Goal: Task Accomplishment & Management: Use online tool/utility

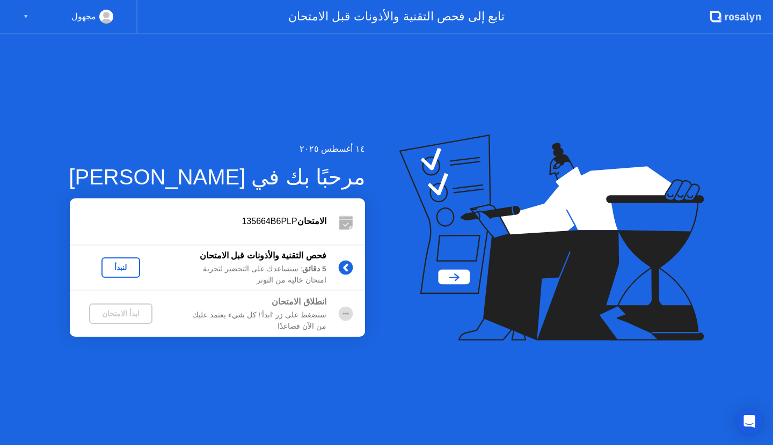
click at [128, 266] on div "لنبدأ" at bounding box center [121, 267] width 30 height 9
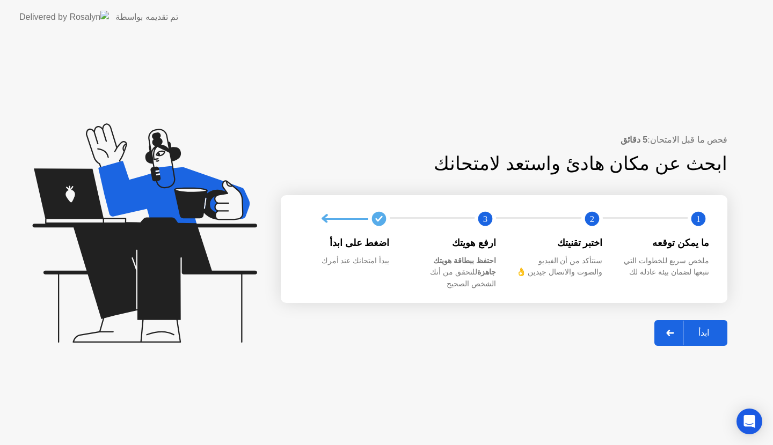
click at [673, 336] on div at bounding box center [670, 333] width 26 height 25
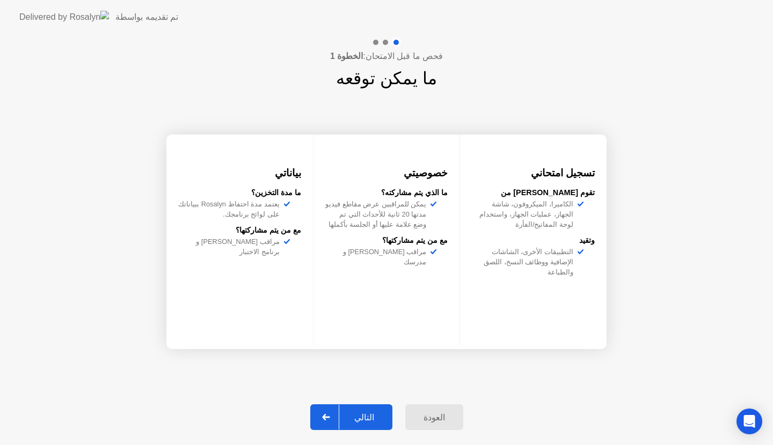
click at [338, 416] on div at bounding box center [326, 417] width 26 height 25
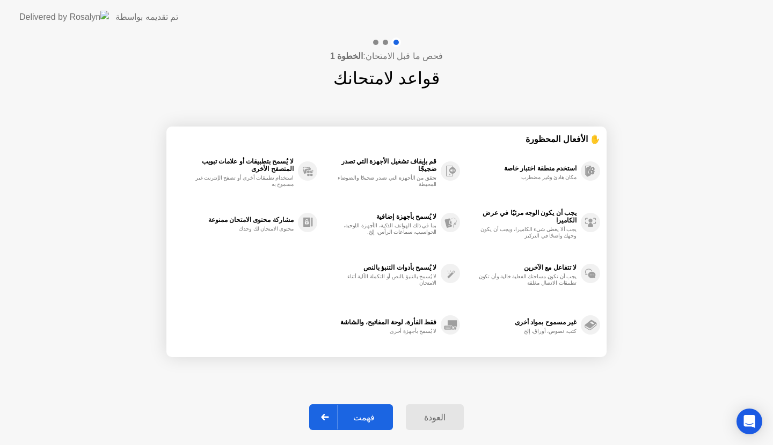
click at [338, 417] on div at bounding box center [325, 417] width 26 height 25
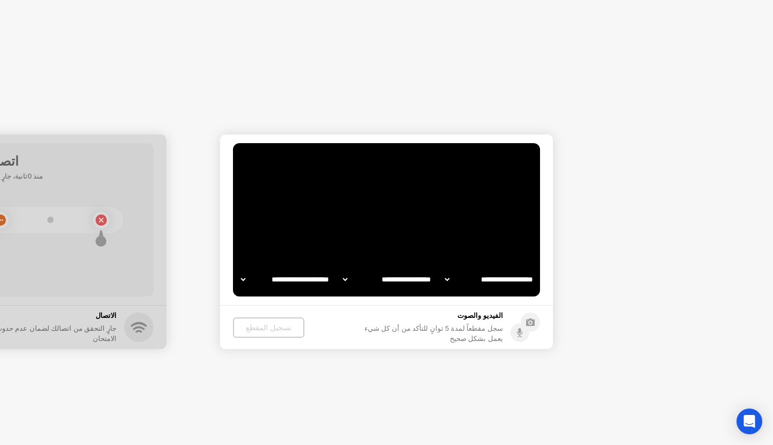
select select "**********"
select select "*******"
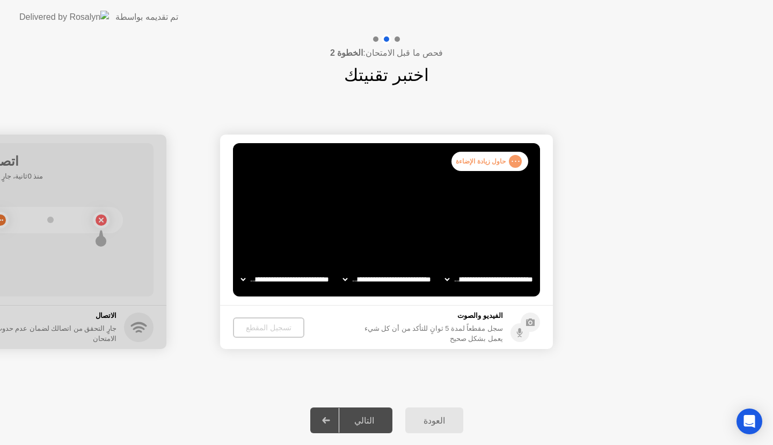
click at [392, 219] on video at bounding box center [386, 219] width 307 height 153
click at [479, 162] on div ". . . حاول زيادة الإضاءة" at bounding box center [489, 161] width 77 height 19
click at [258, 325] on div "تسجيل المقطع" at bounding box center [268, 328] width 63 height 9
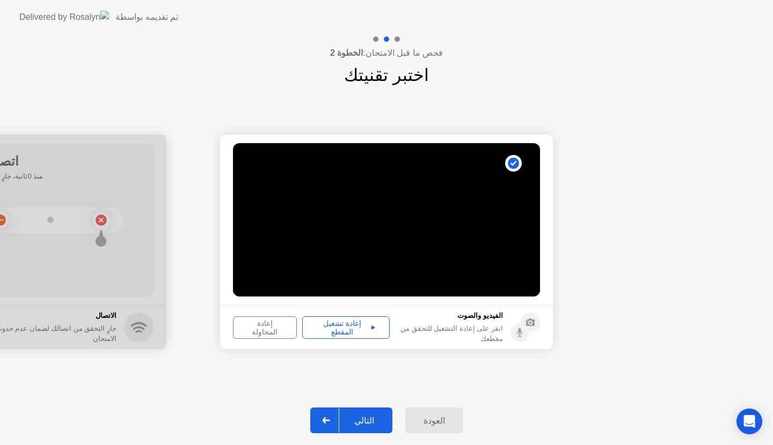
click at [379, 416] on div "التالي" at bounding box center [364, 421] width 50 height 10
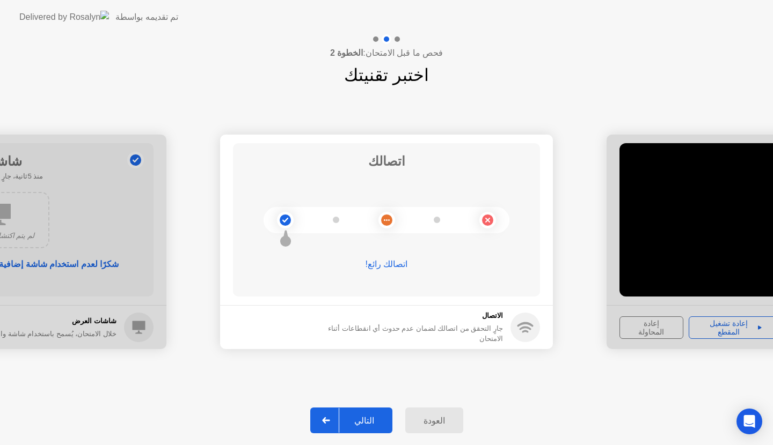
click at [360, 423] on div "التالي" at bounding box center [364, 421] width 50 height 10
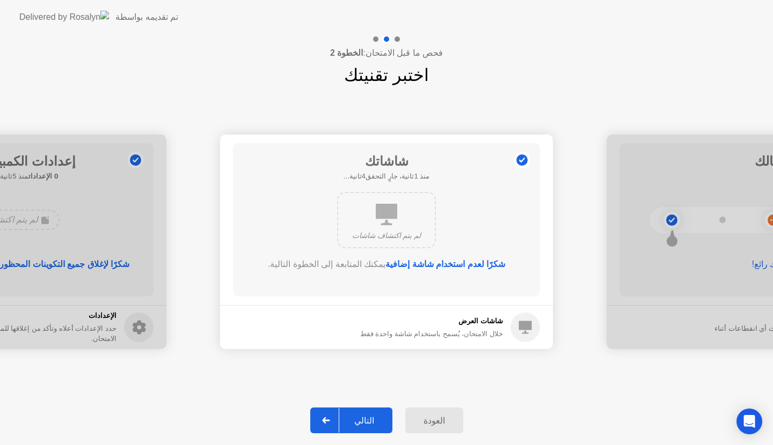
click at [360, 423] on div "التالي" at bounding box center [364, 421] width 50 height 10
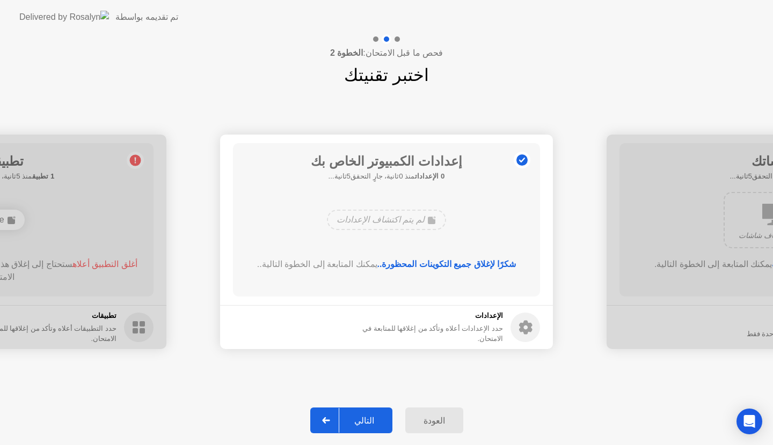
click at [360, 423] on div "التالي" at bounding box center [364, 421] width 50 height 10
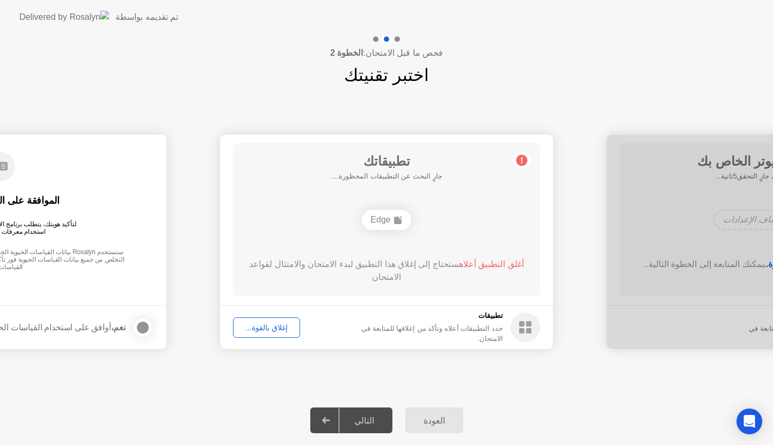
click at [271, 332] on div "إغلاق بالقوة..." at bounding box center [267, 328] width 60 height 9
click at [404, 215] on div "Edge" at bounding box center [386, 220] width 49 height 20
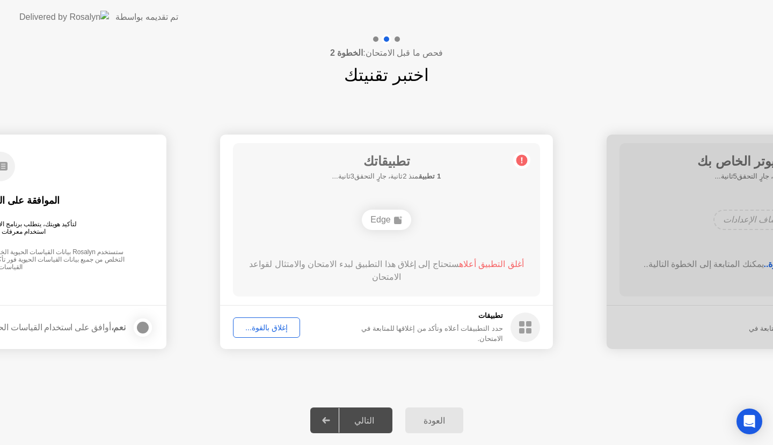
click at [404, 215] on div "Edge" at bounding box center [386, 220] width 49 height 20
click at [517, 159] on circle at bounding box center [521, 160] width 11 height 11
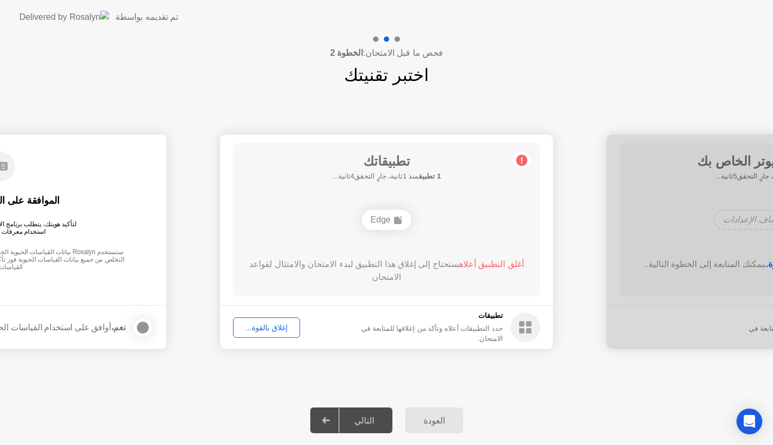
click at [517, 159] on circle at bounding box center [521, 160] width 11 height 11
click at [266, 326] on div "إغلاق بالقوة..." at bounding box center [267, 328] width 60 height 9
click at [363, 405] on div "العودة التالي" at bounding box center [386, 420] width 773 height 49
click at [65, 218] on div "الموافقة على القياسات الحيوية لتأكيد هويتك، يتطلب برنامج الاختبار الخاص بك من R…" at bounding box center [0, 212] width 307 height 138
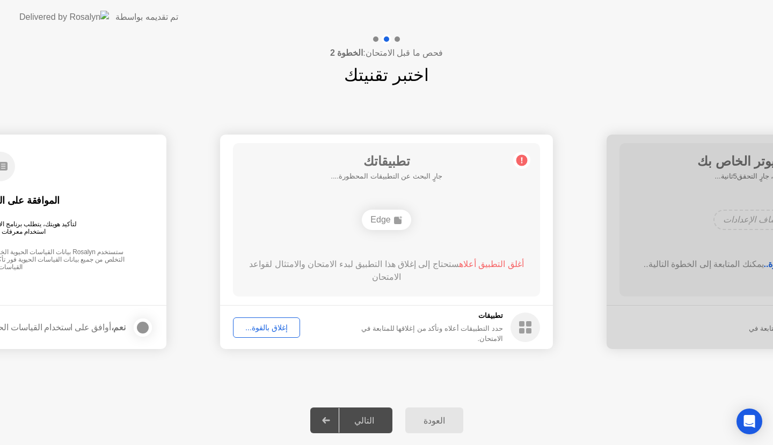
click at [537, 319] on circle at bounding box center [525, 328] width 30 height 30
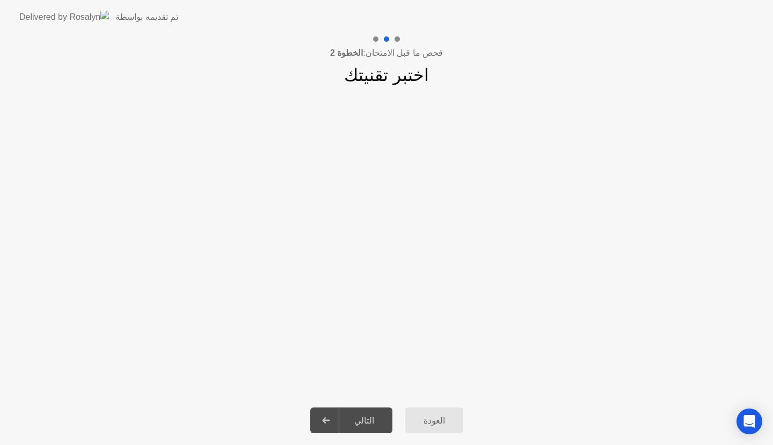
click at [363, 341] on app-slider "**********" at bounding box center [386, 242] width 773 height 240
click at [585, 238] on app-slider "**********" at bounding box center [386, 242] width 773 height 240
click at [445, 421] on div "العودة" at bounding box center [434, 421] width 52 height 10
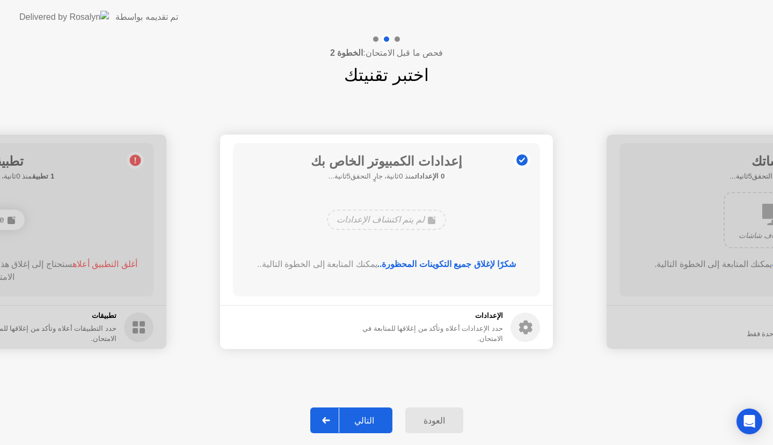
click at [372, 426] on div "التالي" at bounding box center [364, 421] width 50 height 10
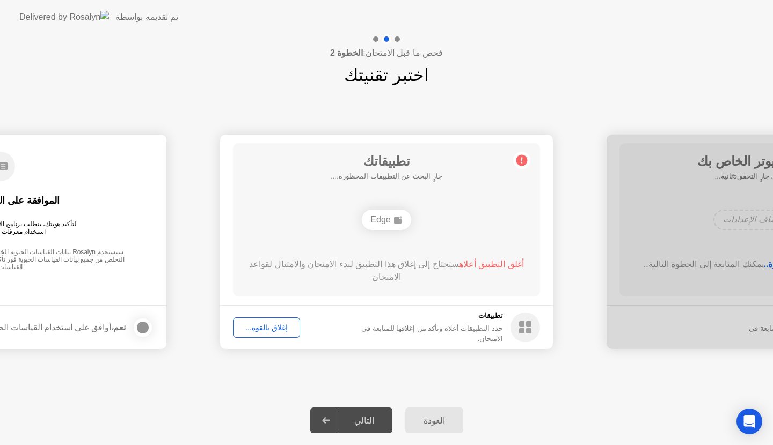
click at [372, 426] on div "التالي" at bounding box center [364, 421] width 50 height 10
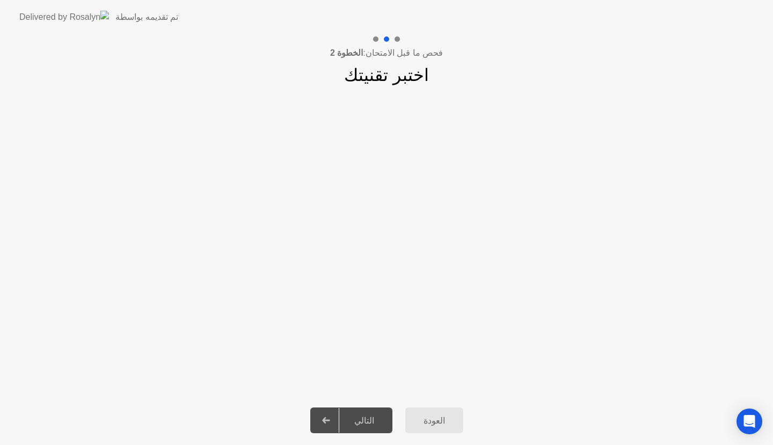
click at [438, 416] on div "العودة" at bounding box center [434, 421] width 52 height 10
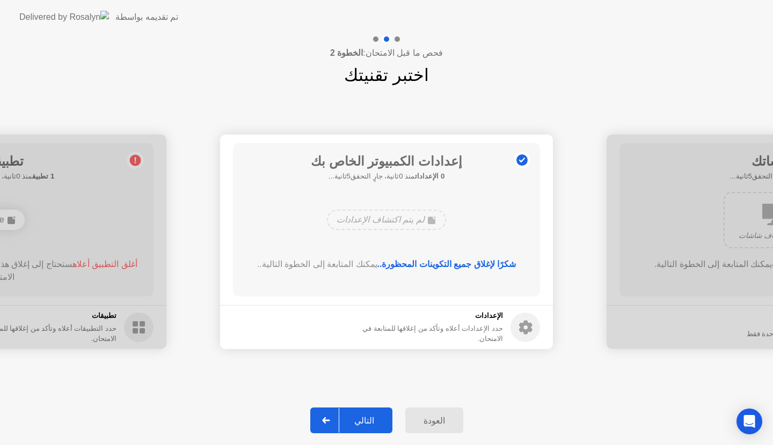
click at [374, 423] on div "التالي" at bounding box center [364, 421] width 50 height 10
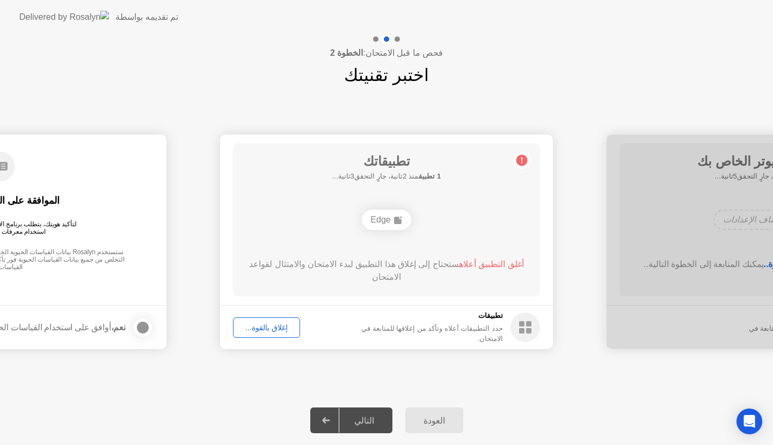
click at [343, 214] on div "Edge" at bounding box center [386, 220] width 246 height 29
click at [404, 212] on div "Edge" at bounding box center [386, 220] width 49 height 20
click at [525, 158] on circle at bounding box center [521, 160] width 11 height 11
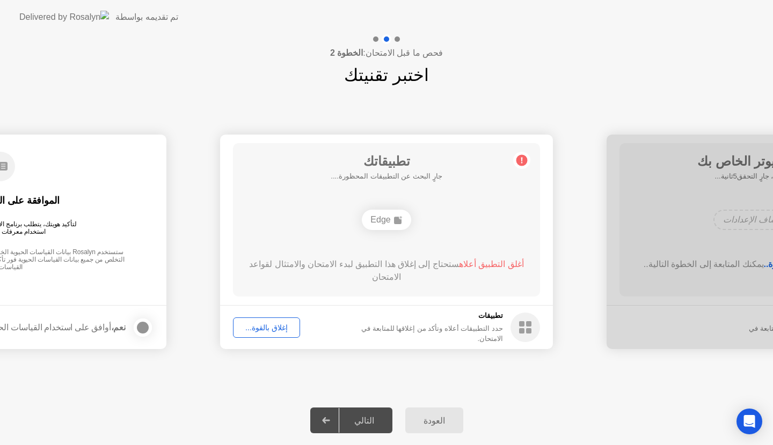
click at [269, 332] on div "إغلاق بالقوة..." at bounding box center [267, 328] width 60 height 9
click at [419, 279] on div "أغلق التطبيق أعلاه ستحتاج إلى إغلاق هذا التطبيق لبدء الامتحان والامتثال لقواعد …" at bounding box center [386, 273] width 276 height 30
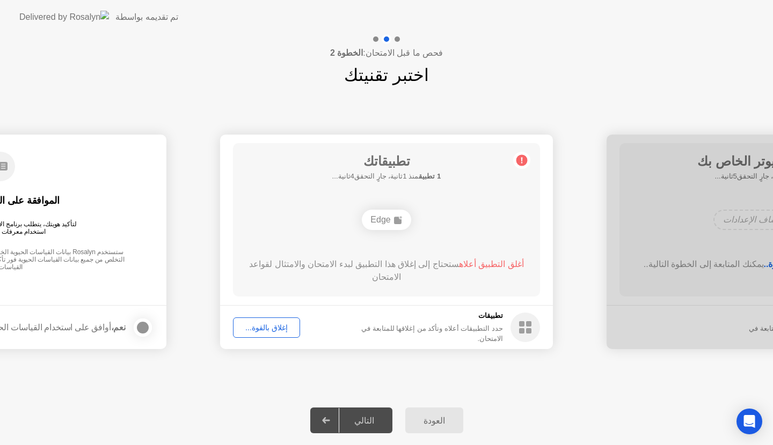
click at [419, 279] on div "أغلق التطبيق أعلاه ستحتاج إلى إغلاق هذا التطبيق لبدء الامتحان والامتثال لقواعد …" at bounding box center [386, 273] width 276 height 30
click at [282, 326] on div "إغلاق بالقوة..." at bounding box center [267, 328] width 60 height 9
click at [749, 413] on div "Open Intercom Messenger" at bounding box center [749, 422] width 28 height 28
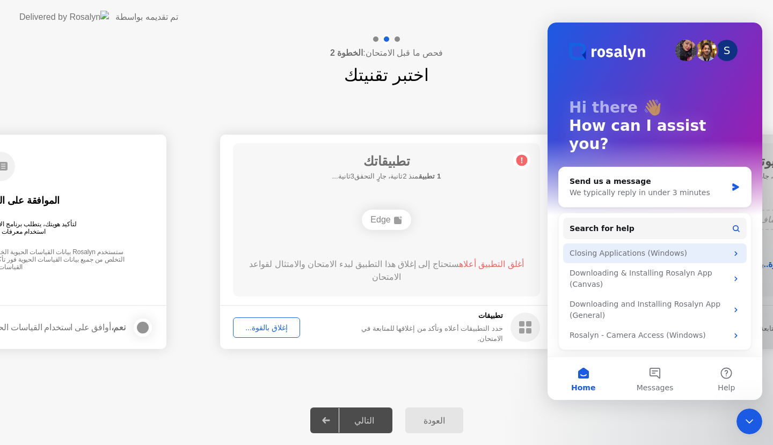
click at [625, 248] on div "Closing Applications (Windows)" at bounding box center [648, 253] width 158 height 11
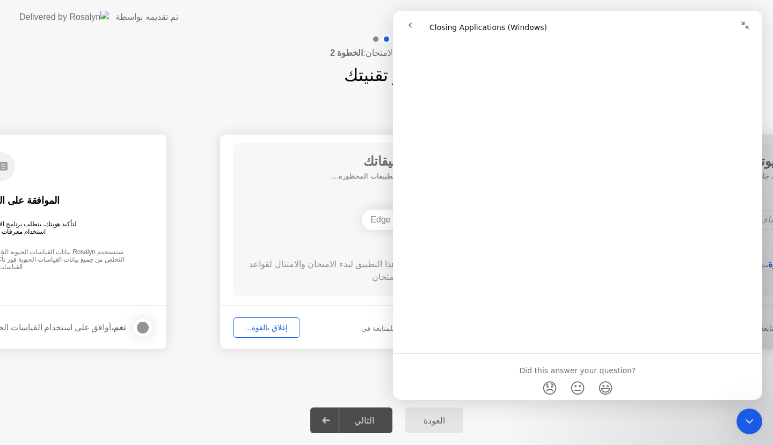
scroll to position [1191, 0]
drag, startPoint x: 761, startPoint y: 116, endPoint x: 1121, endPoint y: 447, distance: 489.1
click at [745, 34] on button "Collapse window" at bounding box center [745, 25] width 20 height 20
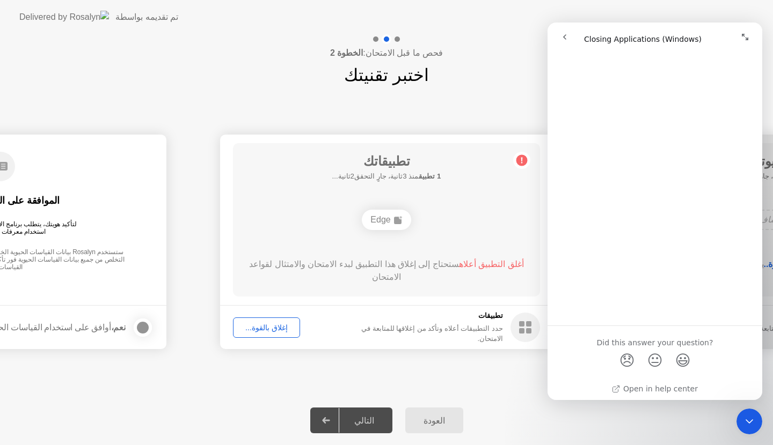
click at [745, 34] on icon "Expand window" at bounding box center [744, 37] width 9 height 9
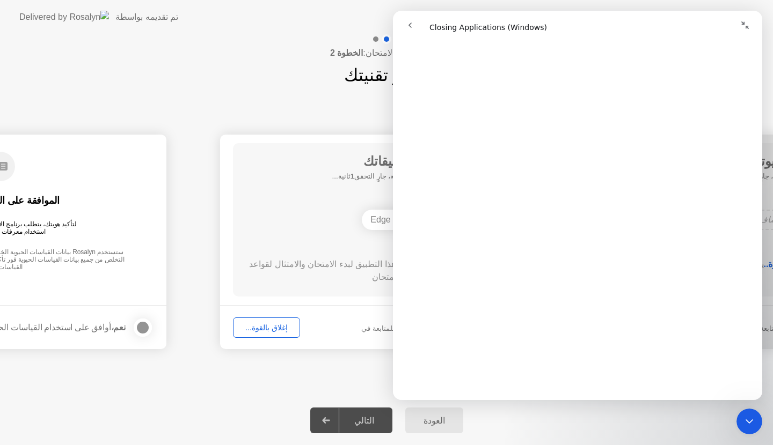
click at [745, 34] on button "Collapse window" at bounding box center [745, 25] width 20 height 20
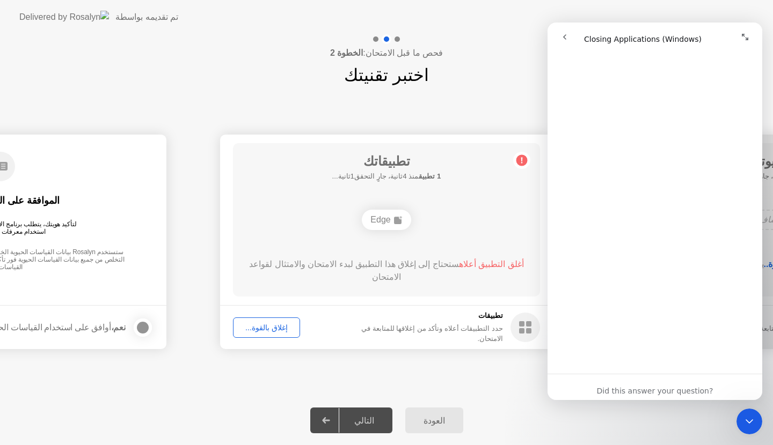
scroll to position [972, 0]
click at [705, 5] on header "تم تقديمه بواسطة" at bounding box center [386, 17] width 773 height 34
click at [561, 38] on icon "go back" at bounding box center [564, 37] width 9 height 9
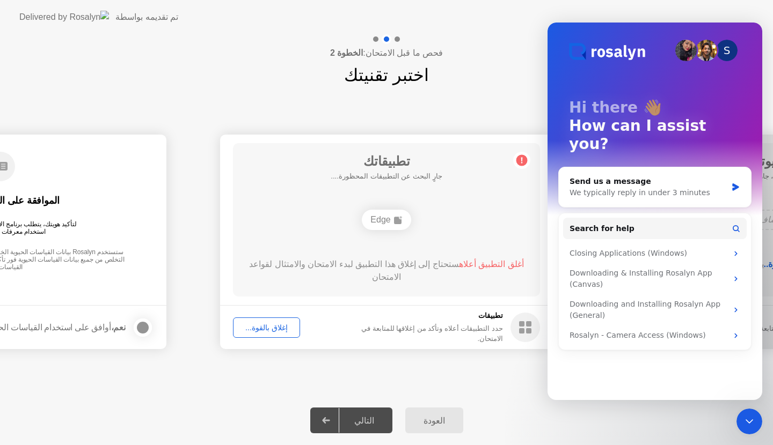
click at [561, 38] on div "S Hi there 👋 How can I assist you?" at bounding box center [654, 128] width 193 height 211
click at [740, 426] on div "Close Intercom Messenger" at bounding box center [749, 422] width 26 height 26
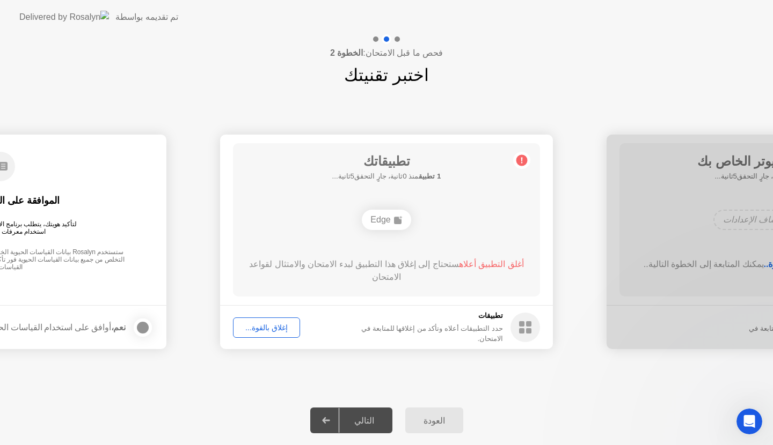
scroll to position [0, 0]
click at [148, 310] on footer "نعم، أوافق على استخدام القياسات الحيوية" at bounding box center [0, 327] width 333 height 44
click at [141, 321] on div at bounding box center [142, 327] width 13 height 13
click at [123, 236] on div "الموافقة على القياسات الحيوية لتأكيد هويتك، يتطلب برنامج الاختبار الخاص بك من R…" at bounding box center [0, 212] width 307 height 138
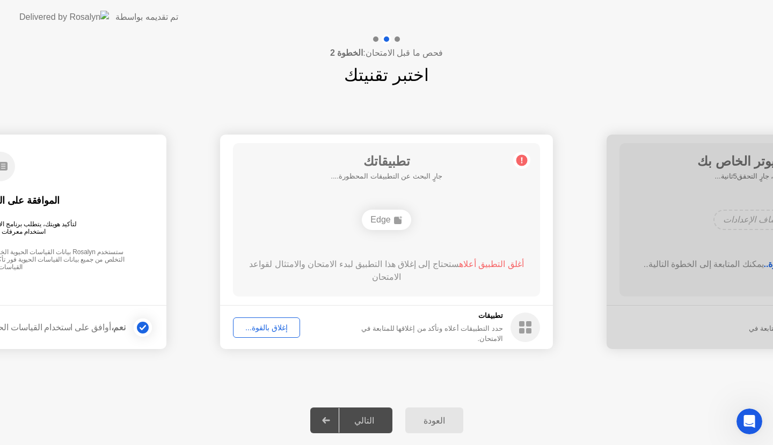
click at [376, 100] on div "**********" at bounding box center [386, 242] width 773 height 308
click at [422, 245] on div "تطبيقاتك 1 تطبيق منذ 0ثانية، جارٍ التحقق5ثانية... Edge أغلق التطبيق أعلاه ستحتا…" at bounding box center [386, 219] width 307 height 153
click at [401, 222] on rect at bounding box center [398, 221] width 8 height 8
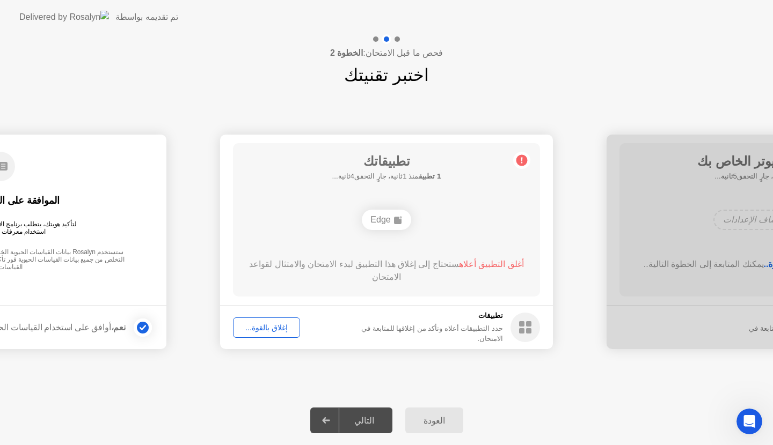
click at [401, 222] on rect at bounding box center [398, 221] width 8 height 8
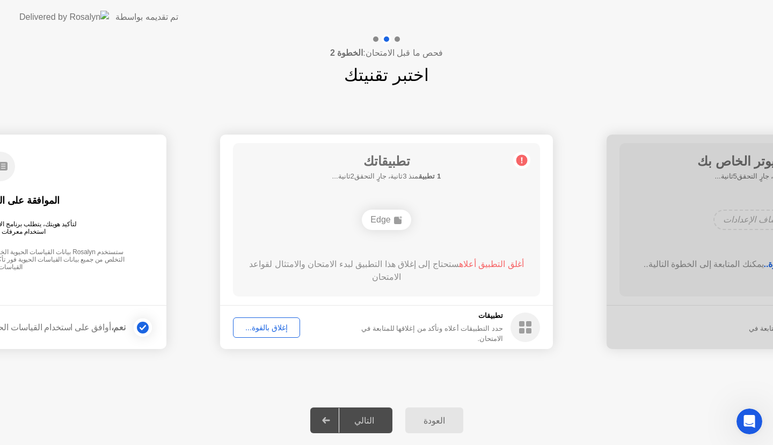
click at [401, 222] on rect at bounding box center [398, 221] width 8 height 8
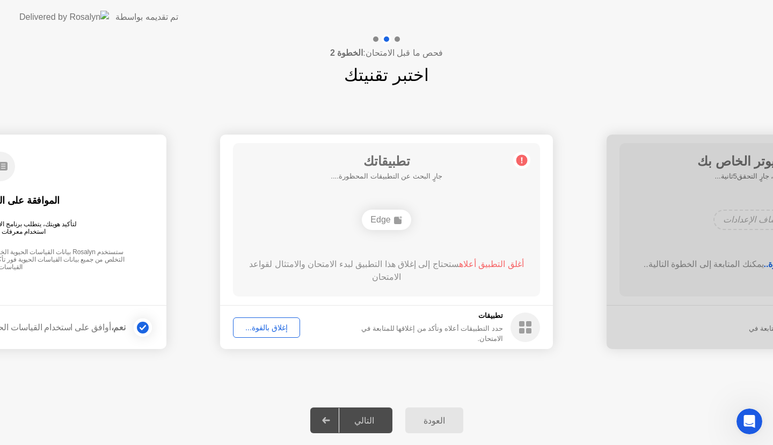
click at [401, 222] on rect at bounding box center [398, 221] width 8 height 8
click at [523, 158] on circle at bounding box center [521, 160] width 11 height 11
click at [377, 162] on h1 "تطبيقاتك" at bounding box center [386, 161] width 109 height 19
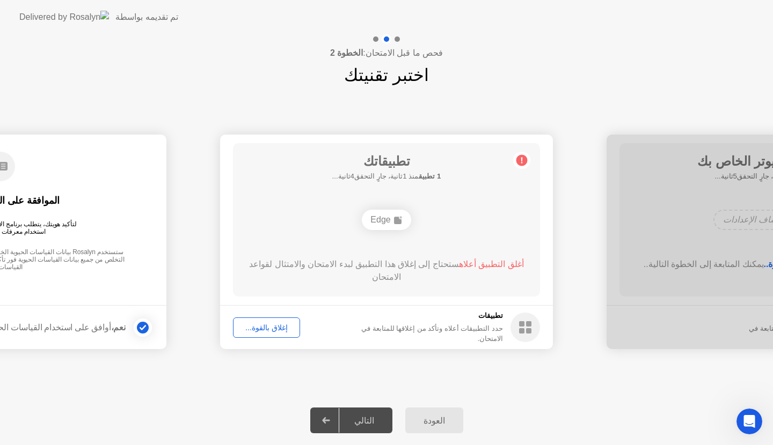
click at [395, 215] on div "Edge" at bounding box center [386, 220] width 49 height 20
click at [287, 324] on div "إغلاق بالقوة..." at bounding box center [267, 328] width 60 height 9
click at [746, 413] on icon "Open Intercom Messenger" at bounding box center [749, 422] width 18 height 18
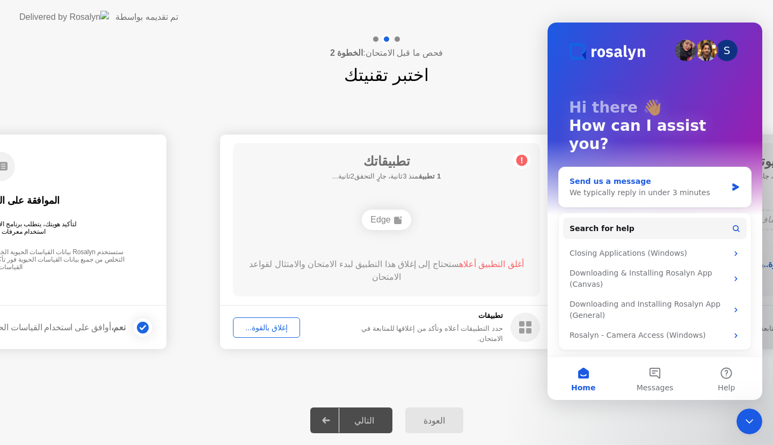
click at [688, 187] on div "We typically reply in under 3 minutes" at bounding box center [647, 192] width 157 height 11
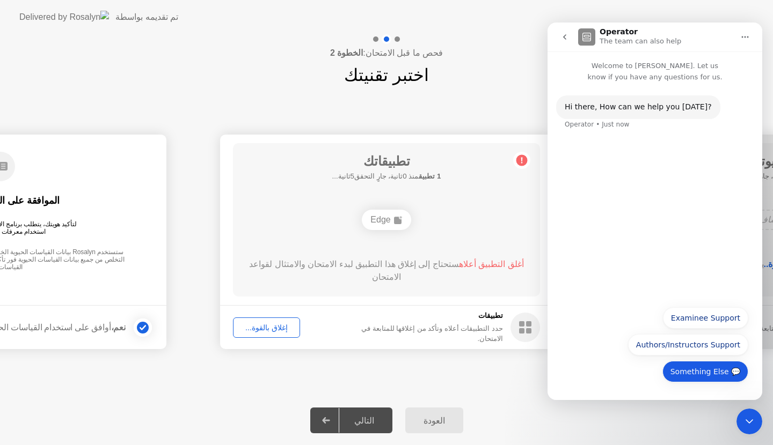
click at [731, 373] on button "Something Else 💬" at bounding box center [705, 371] width 86 height 21
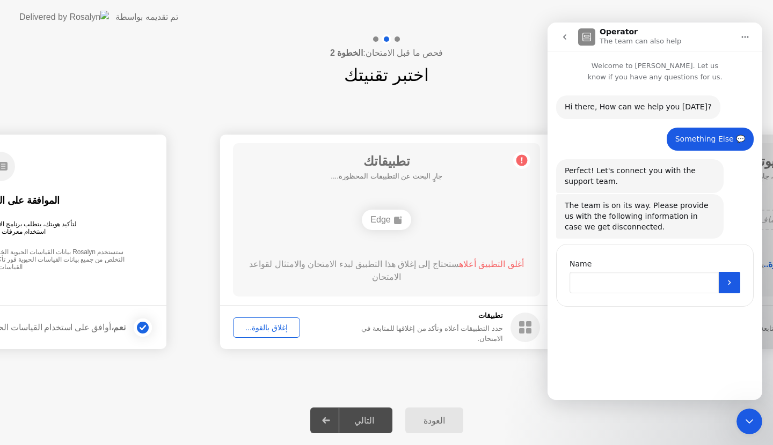
click at [632, 277] on input "Name" at bounding box center [643, 282] width 149 height 21
type input "*******"
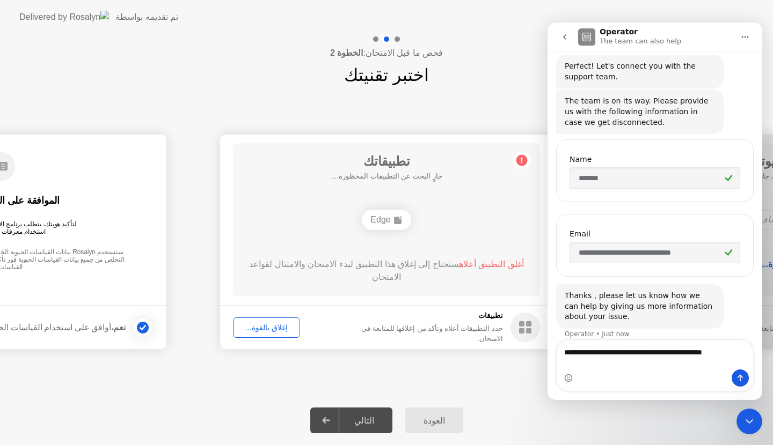
scroll to position [115, 0]
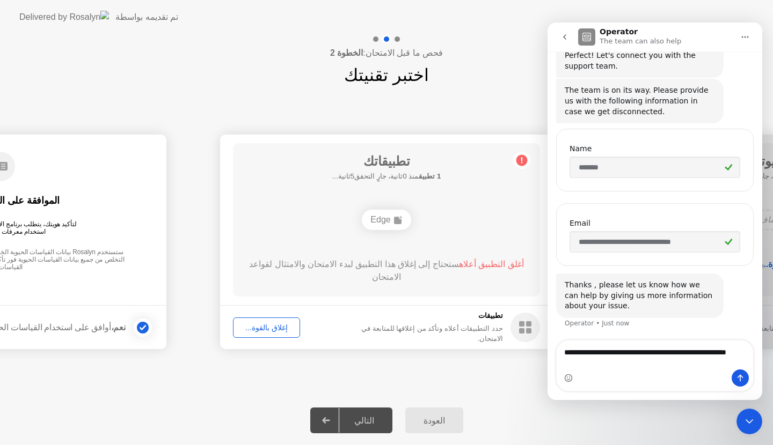
type textarea "**********"
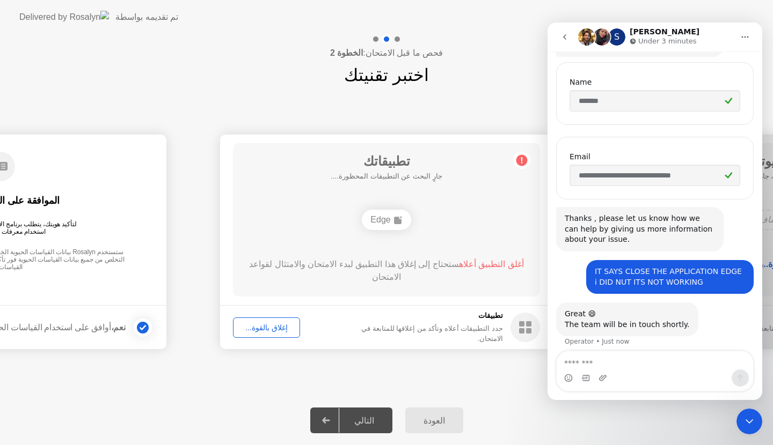
scroll to position [189, 0]
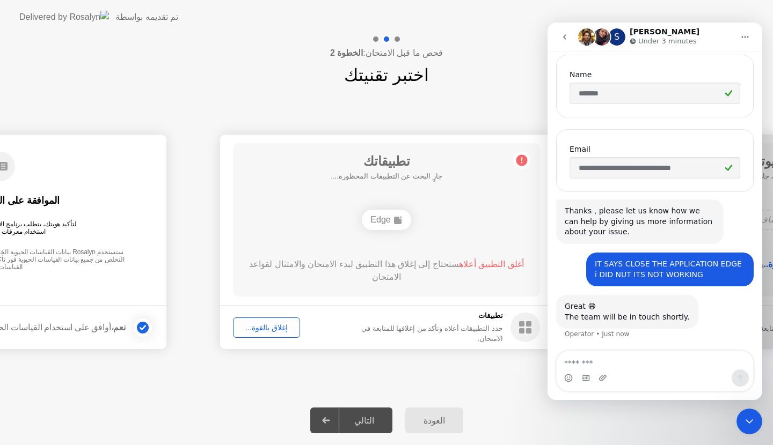
click at [280, 316] on footer "تطبيقات حدد التطبيقات أعلاه وتأكد من إغلاقها للمتابعة في الامتحان. إغلاق بالقوة…" at bounding box center [386, 327] width 333 height 44
click at [142, 324] on div at bounding box center [142, 327] width 13 height 13
click at [130, 283] on main "الموافقة على القياسات الحيوية لتأكيد هويتك، يتطلب برنامج الاختبار الخاص بك من R…" at bounding box center [0, 220] width 333 height 171
click at [391, 248] on div "تطبيقاتك 1 تطبيق منذ 0ثانية، جارٍ التحقق5ثانية... Edge أغلق التطبيق أعلاه ستحتا…" at bounding box center [386, 219] width 307 height 153
click at [374, 221] on div "Edge" at bounding box center [386, 220] width 49 height 20
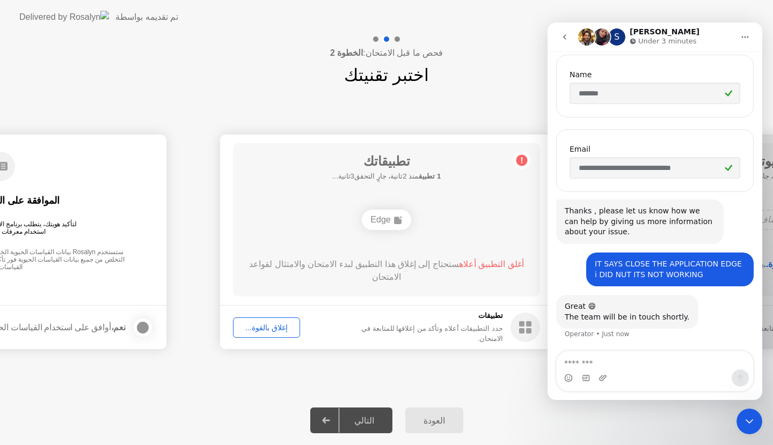
click at [527, 157] on icon at bounding box center [521, 160] width 17 height 17
click at [520, 162] on circle at bounding box center [521, 160] width 11 height 11
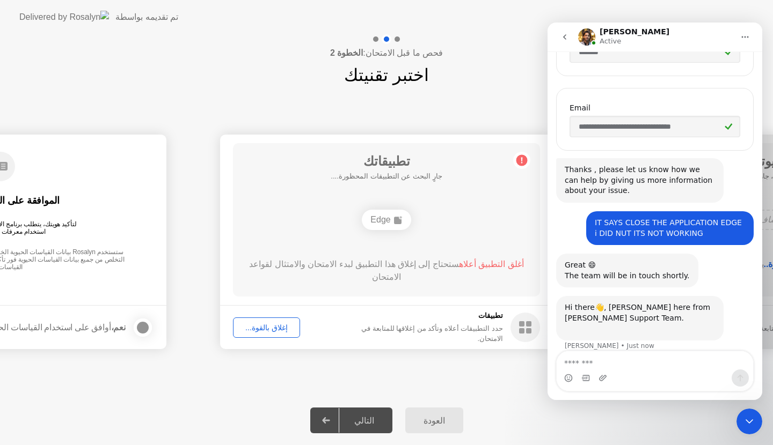
scroll to position [243, 0]
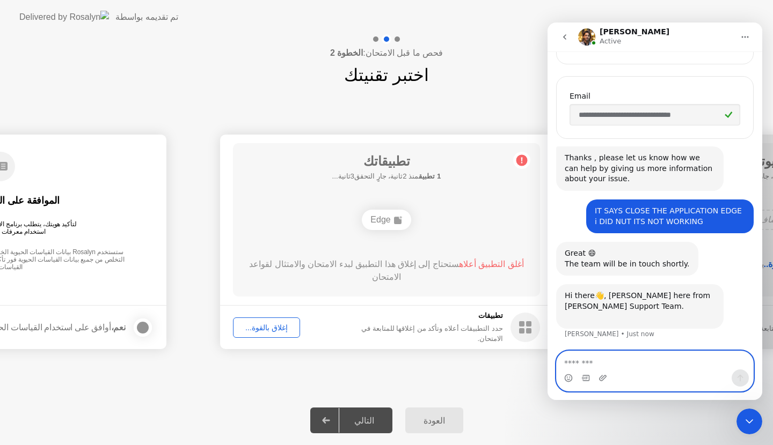
click at [573, 368] on textarea "Message…" at bounding box center [654, 360] width 196 height 18
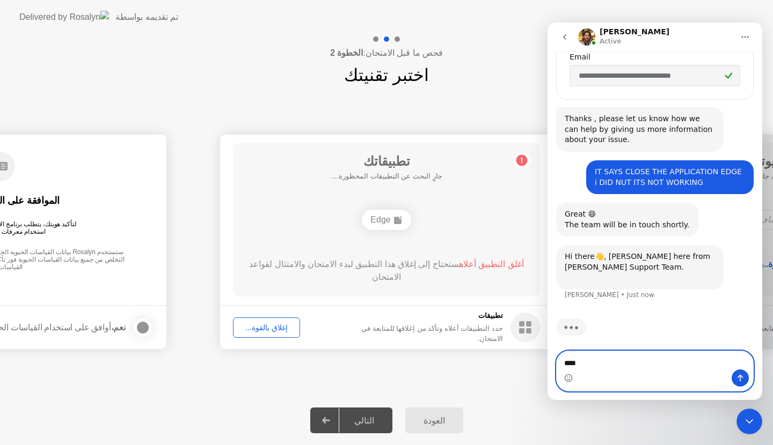
scroll to position [284, 0]
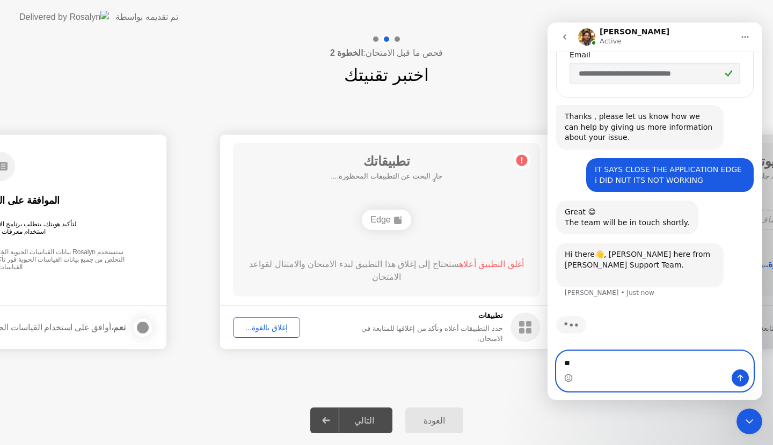
type textarea "*"
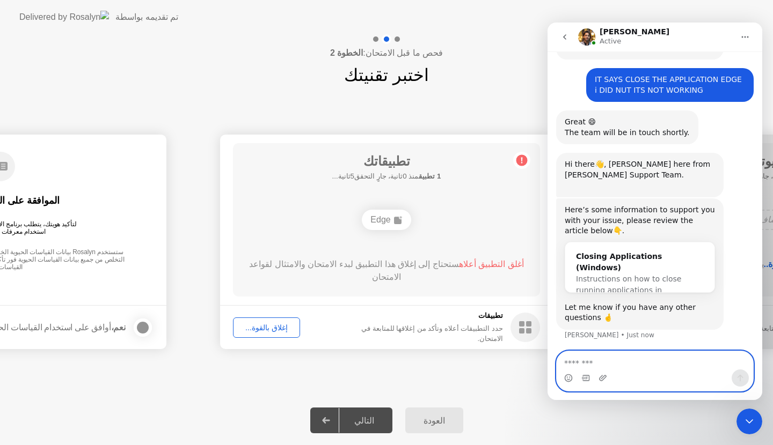
scroll to position [375, 0]
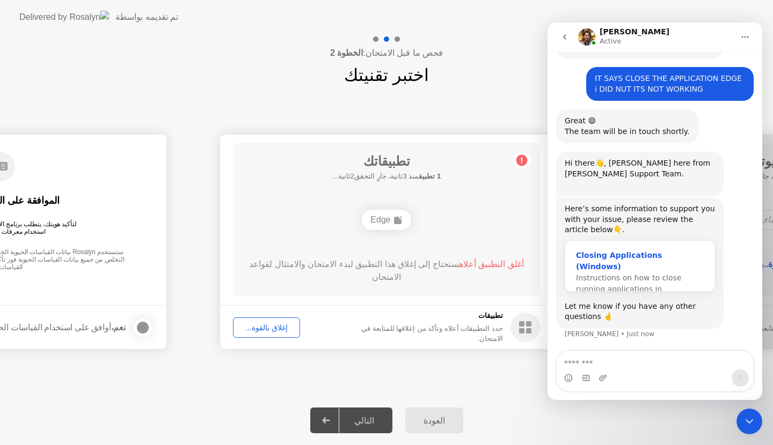
click at [648, 278] on span "Instructions on how to close running applications in Windows…" at bounding box center [628, 289] width 105 height 31
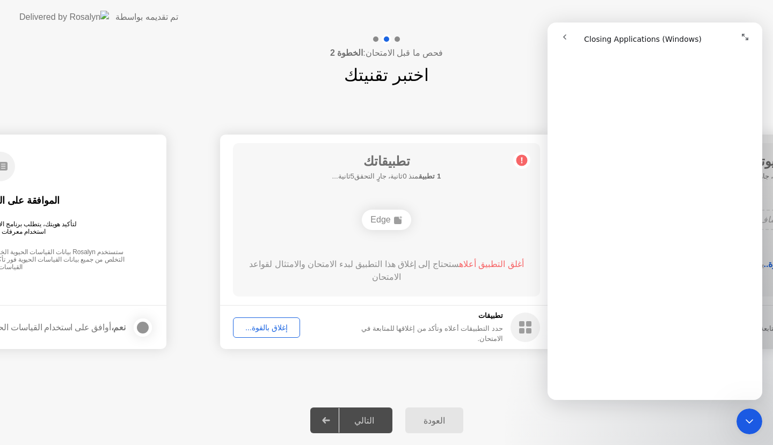
scroll to position [343, 0]
click at [253, 324] on div "إغلاق بالقوة..." at bounding box center [267, 328] width 60 height 9
click at [262, 325] on div "إغلاق بالقوة..." at bounding box center [267, 328] width 60 height 9
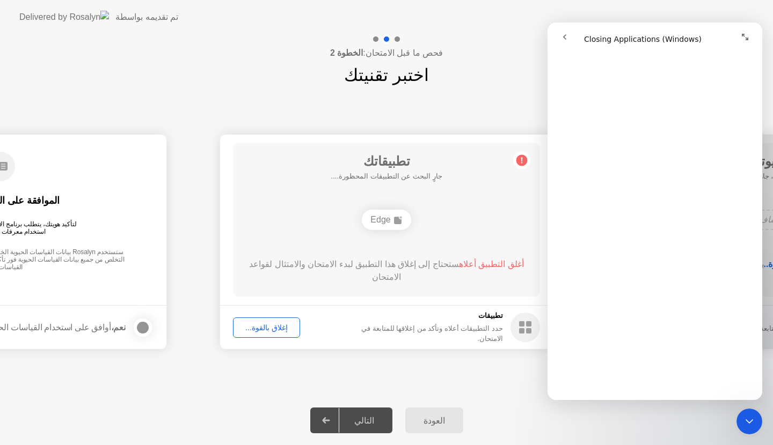
click at [408, 415] on button "العودة" at bounding box center [434, 421] width 58 height 26
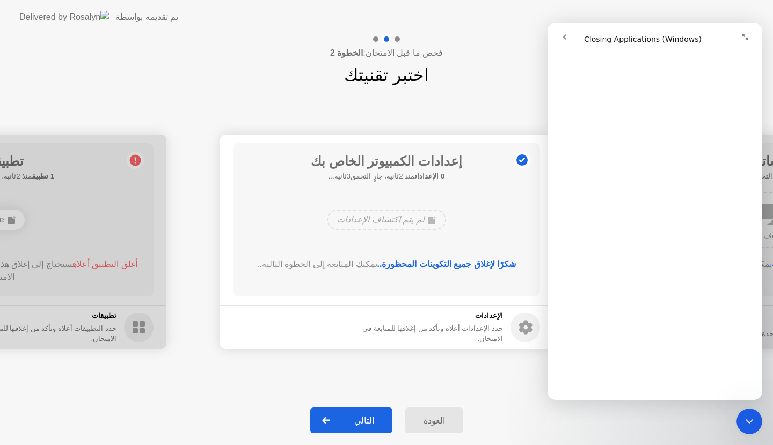
click at [430, 419] on div "العودة" at bounding box center [434, 421] width 52 height 10
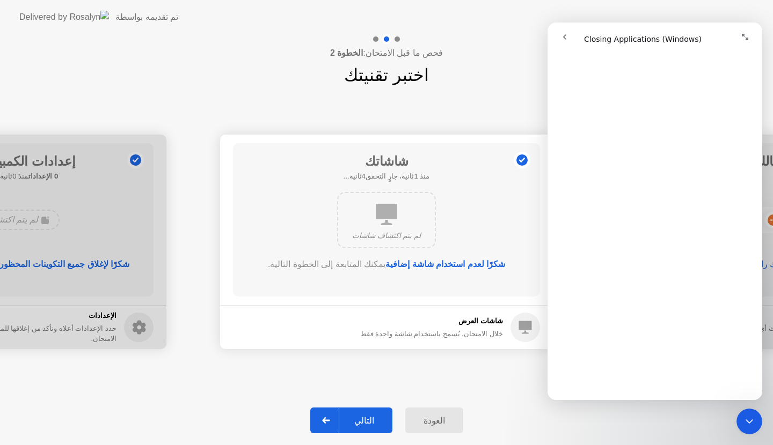
click at [383, 420] on div "التالي" at bounding box center [364, 421] width 50 height 10
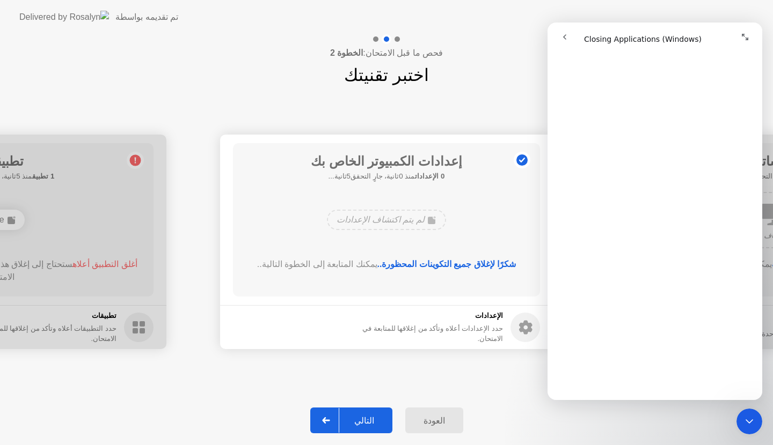
click at [383, 420] on div "التالي" at bounding box center [364, 421] width 50 height 10
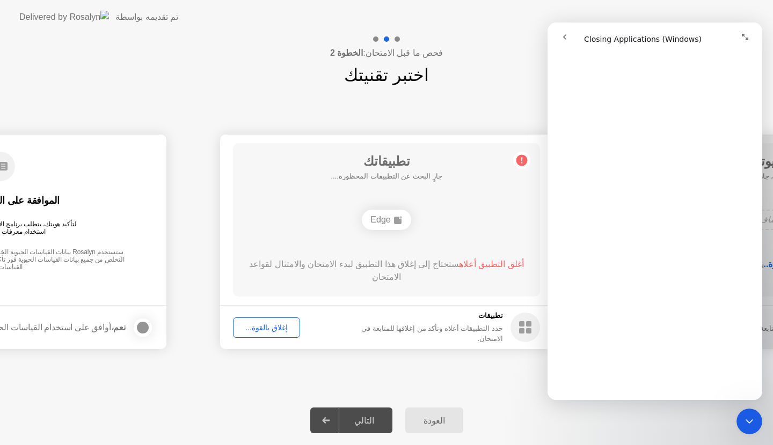
click at [383, 420] on div "التالي" at bounding box center [364, 421] width 50 height 10
click at [481, 264] on span "أغلق التطبيق أعلاه" at bounding box center [491, 264] width 65 height 9
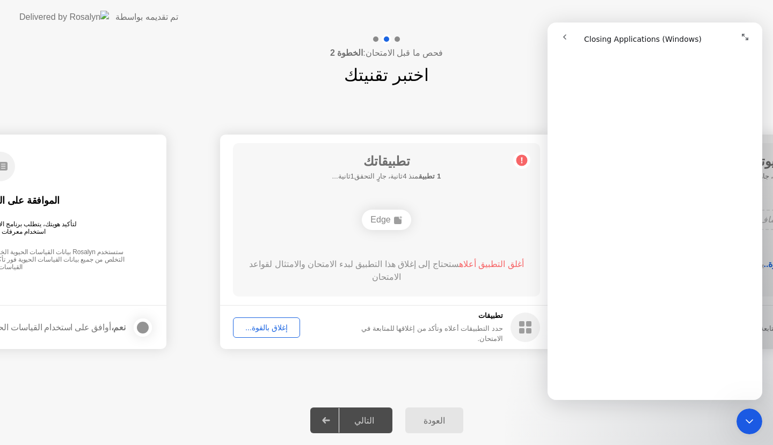
scroll to position [526, 0]
click at [656, 437] on div "العودة التالي" at bounding box center [386, 420] width 773 height 49
click at [506, 379] on div "**********" at bounding box center [386, 242] width 773 height 308
click at [518, 406] on div "العودة التالي" at bounding box center [386, 420] width 773 height 49
click at [463, 363] on div "**********" at bounding box center [386, 242] width 773 height 308
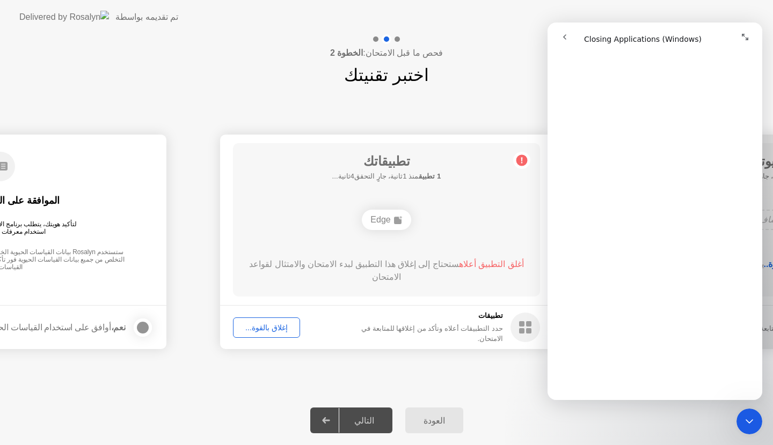
click at [480, 269] on span "أغلق التطبيق أعلاه" at bounding box center [491, 264] width 65 height 9
click at [474, 265] on span "أغلق التطبيق أعلاه" at bounding box center [491, 264] width 65 height 9
click at [405, 227] on div "Edge" at bounding box center [386, 220] width 49 height 20
click at [271, 334] on button "إغلاق بالقوة..." at bounding box center [266, 328] width 67 height 20
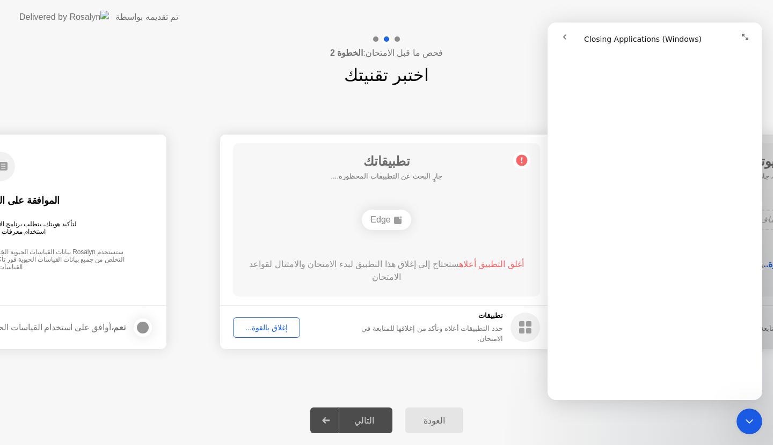
click at [524, 340] on circle at bounding box center [525, 328] width 30 height 30
click at [104, 399] on div "العودة التالي" at bounding box center [386, 420] width 773 height 49
click at [232, 321] on footer "تطبيقات حدد التطبيقات أعلاه وتأكد من إغلاقها للمتابعة في الامتحان. إغلاق بالقوة…" at bounding box center [386, 327] width 333 height 44
click at [244, 321] on button "إغلاق بالقوة..." at bounding box center [266, 328] width 67 height 20
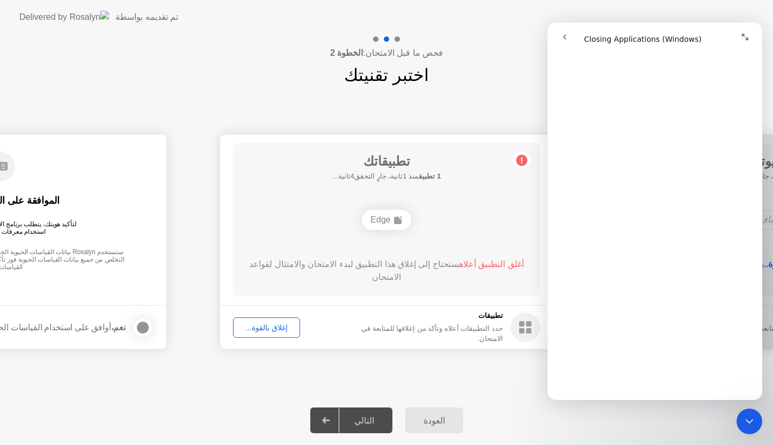
click at [508, 370] on div "**********" at bounding box center [386, 242] width 773 height 308
click at [573, 38] on button "go back" at bounding box center [564, 37] width 20 height 20
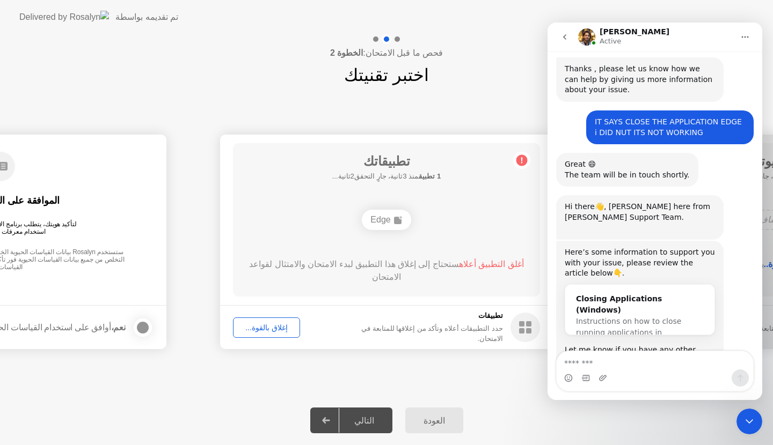
scroll to position [375, 0]
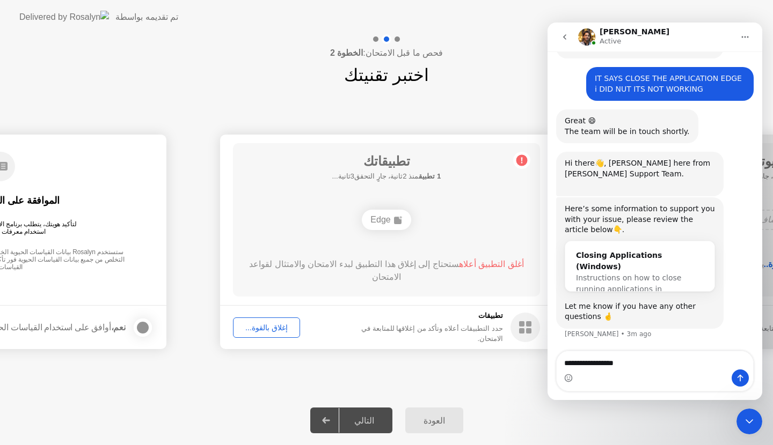
type textarea "**********"
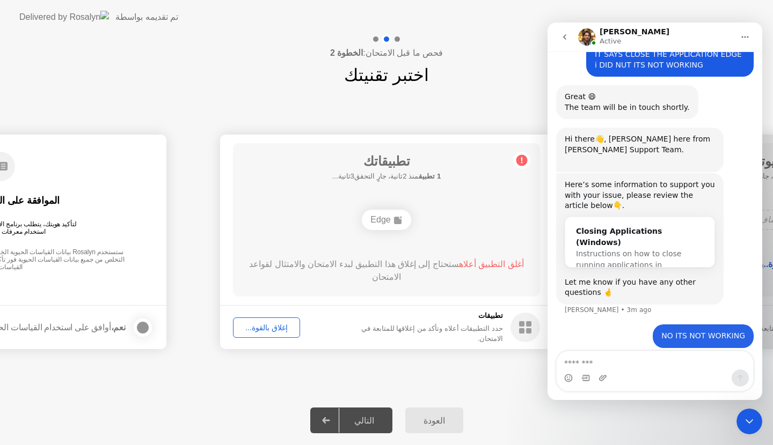
scroll to position [407, 0]
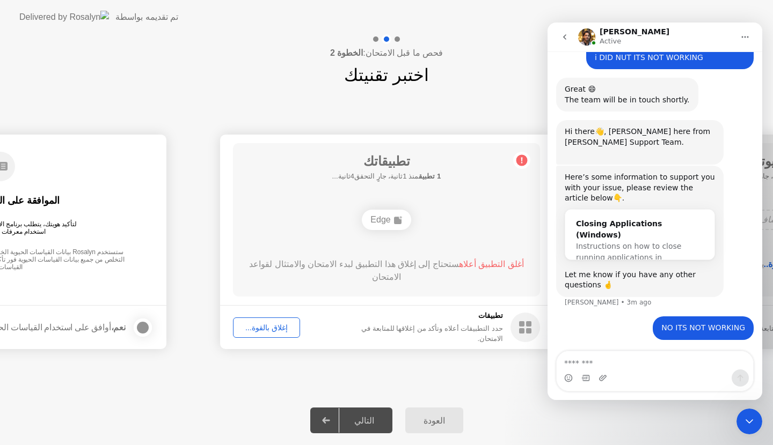
click at [393, 204] on div "تطبيقاتك 1 تطبيق منذ 1ثانية، جارٍ التحقق4ثانية... Edge أغلق التطبيق أعلاه ستحتا…" at bounding box center [386, 219] width 307 height 153
click at [402, 34] on div "فحص ما قبل الامتحان: الخطوة 2 اختبر تقنيتك" at bounding box center [386, 61] width 773 height 54
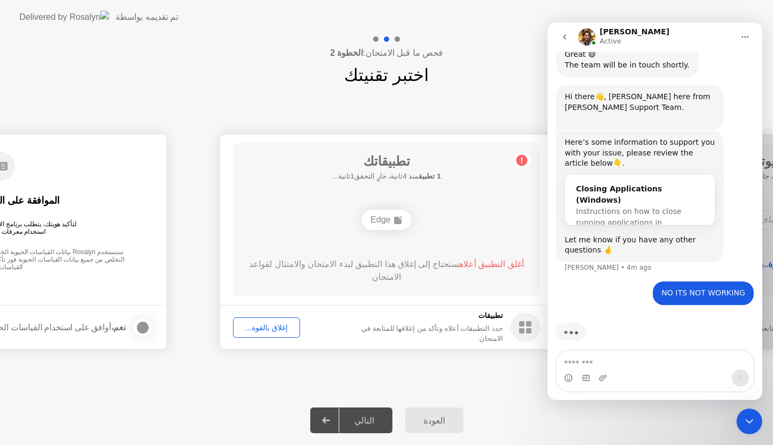
scroll to position [448, 0]
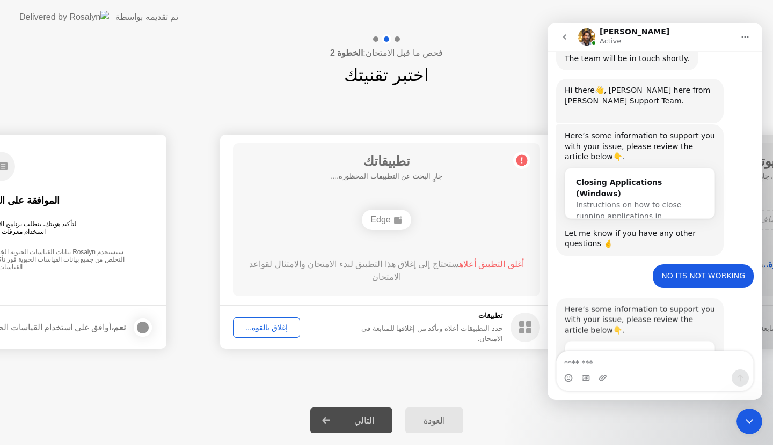
click at [485, 267] on span "أغلق التطبيق أعلاه" at bounding box center [491, 264] width 65 height 9
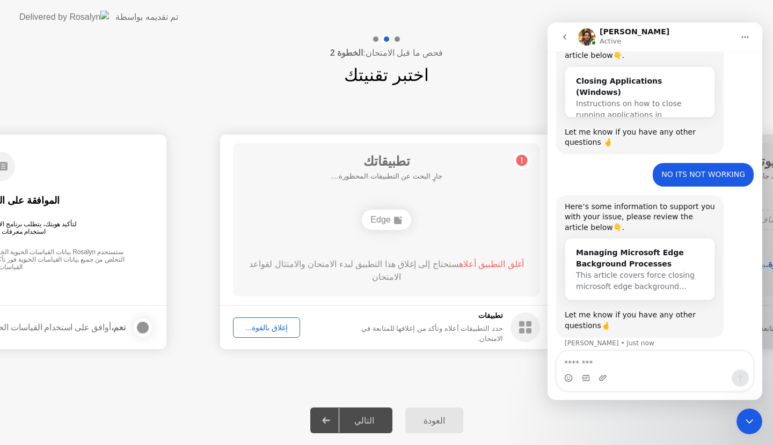
scroll to position [558, 0]
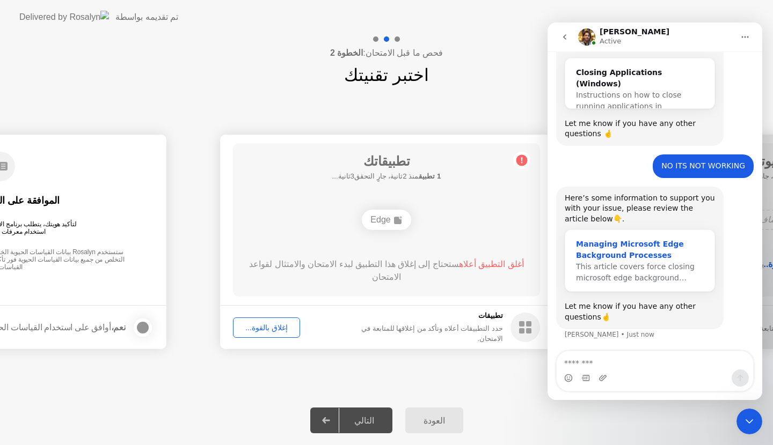
click at [640, 260] on div "Managing Microsoft Edge Background Processes" at bounding box center [640, 250] width 128 height 23
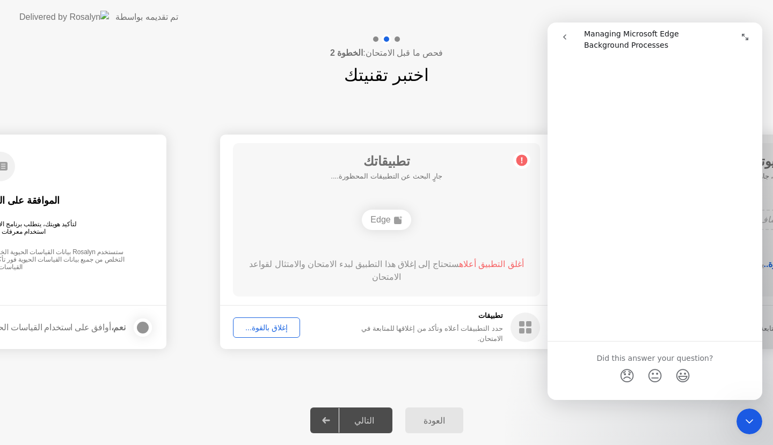
scroll to position [1011, 0]
drag, startPoint x: 759, startPoint y: 134, endPoint x: 1303, endPoint y: 464, distance: 636.1
drag, startPoint x: 1309, startPoint y: 368, endPoint x: 757, endPoint y: 328, distance: 553.6
drag, startPoint x: 757, startPoint y: 328, endPoint x: 758, endPoint y: 321, distance: 6.5
click at [758, 321] on div "Managing Microsoft Edge Background Processes Did this answer your question? 😞 😐…" at bounding box center [654, 228] width 215 height 343
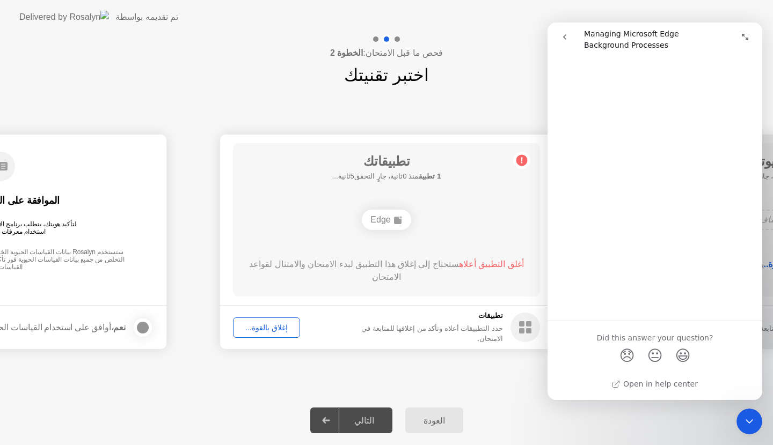
click at [676, 327] on div "Did this answer your question? 😞 😐 😃" at bounding box center [654, 347] width 215 height 53
click at [283, 324] on div "إغلاق بالقوة..." at bounding box center [267, 328] width 60 height 9
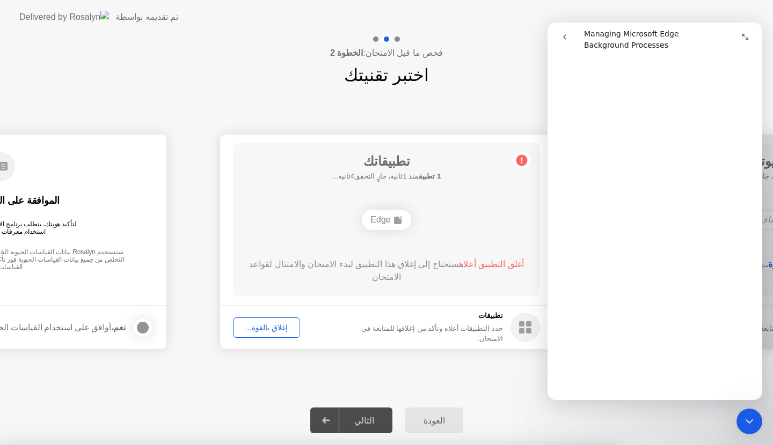
click at [475, 370] on div "**********" at bounding box center [386, 242] width 773 height 308
click at [745, 29] on button "Expand window" at bounding box center [745, 37] width 20 height 20
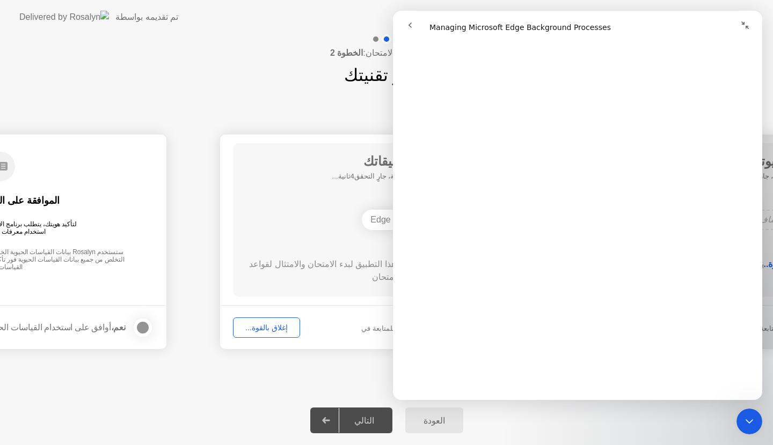
scroll to position [261, 0]
click at [739, 29] on button "Collapse window" at bounding box center [745, 25] width 20 height 20
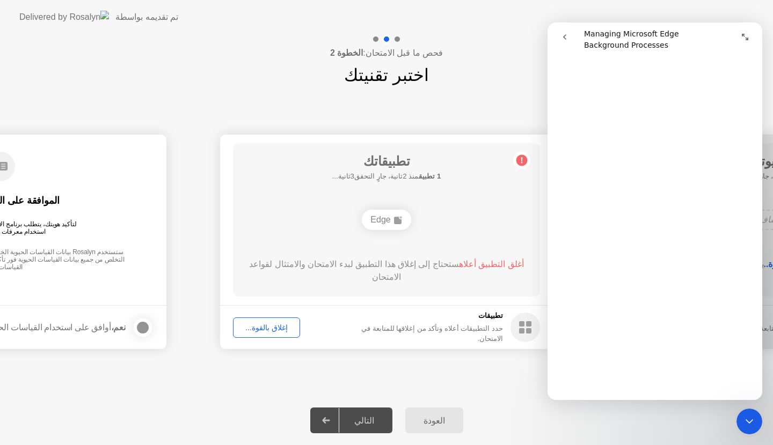
scroll to position [257, 0]
click at [458, 385] on div "**********" at bounding box center [386, 242] width 773 height 308
click at [284, 317] on footer "تطبيقات حدد التطبيقات أعلاه وتأكد من إغلاقها للمتابعة في الامتحان. إغلاق بالقوة…" at bounding box center [386, 327] width 333 height 44
click at [284, 326] on div "إغلاق بالقوة..." at bounding box center [267, 328] width 60 height 9
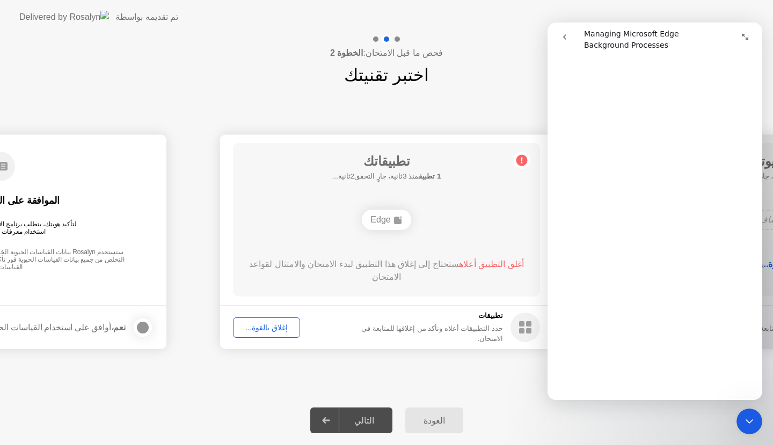
click at [395, 226] on div "Edge" at bounding box center [386, 220] width 49 height 20
click at [563, 39] on icon "go back" at bounding box center [564, 37] width 9 height 9
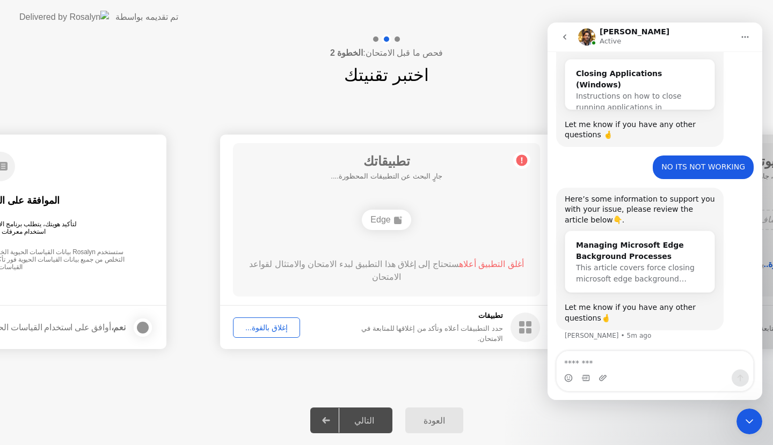
scroll to position [558, 0]
click at [267, 325] on div "إغلاق بالقوة..." at bounding box center [267, 328] width 60 height 9
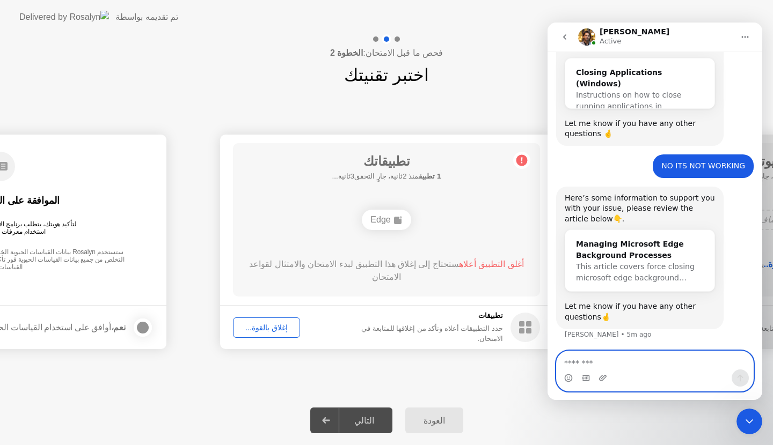
click at [656, 360] on textarea "Message…" at bounding box center [654, 360] width 196 height 18
type textarea "**********"
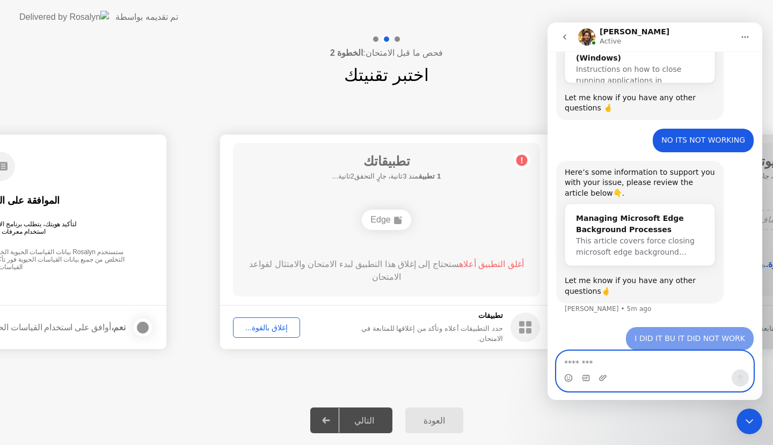
scroll to position [590, 0]
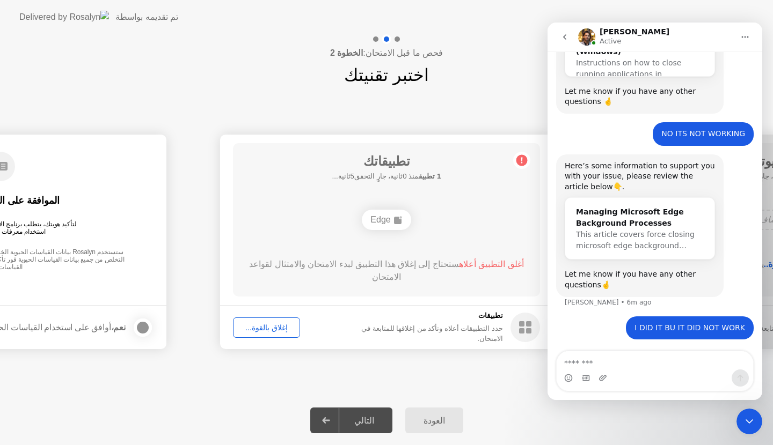
click at [276, 324] on div "إغلاق بالقوة..." at bounding box center [267, 328] width 60 height 9
click at [483, 264] on span "أغلق التطبيق أعلاه" at bounding box center [491, 264] width 65 height 9
click at [519, 158] on circle at bounding box center [521, 160] width 11 height 11
click at [519, 106] on div "**********" at bounding box center [386, 242] width 773 height 308
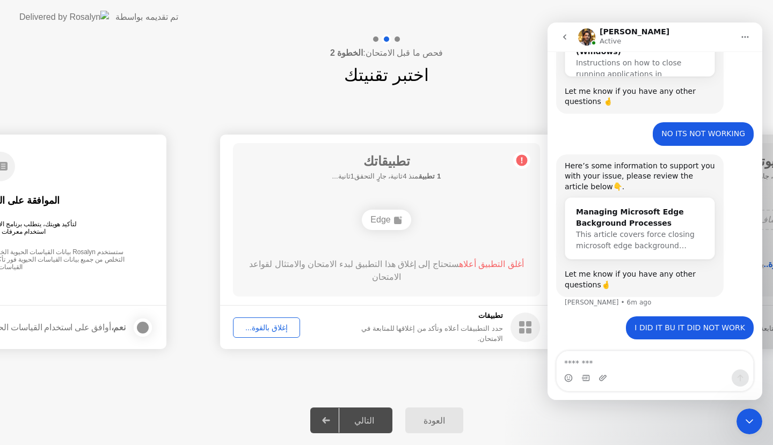
click at [414, 245] on div "تطبيقاتك 1 تطبيق منذ 4ثانية، جارٍ التحقق1ثانية... Edge أغلق التطبيق أعلاه ستحتا…" at bounding box center [386, 219] width 307 height 153
click at [541, 98] on div "**********" at bounding box center [386, 242] width 773 height 308
click at [491, 265] on span "أغلق التطبيق أعلاه" at bounding box center [491, 264] width 65 height 9
click at [404, 220] on div "Edge" at bounding box center [386, 220] width 49 height 20
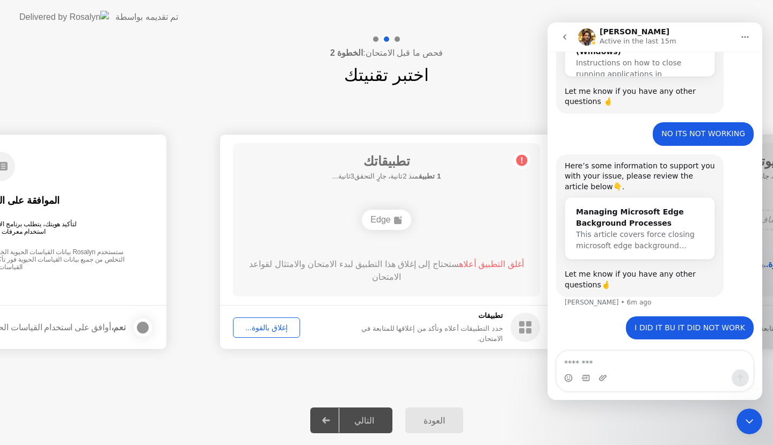
click at [272, 333] on button "إغلاق بالقوة..." at bounding box center [266, 328] width 67 height 20
click at [465, 71] on div "فحص ما قبل الامتحان: الخطوة 2 اختبر تقنيتك" at bounding box center [386, 61] width 773 height 54
click at [563, 45] on button "go back" at bounding box center [564, 37] width 20 height 20
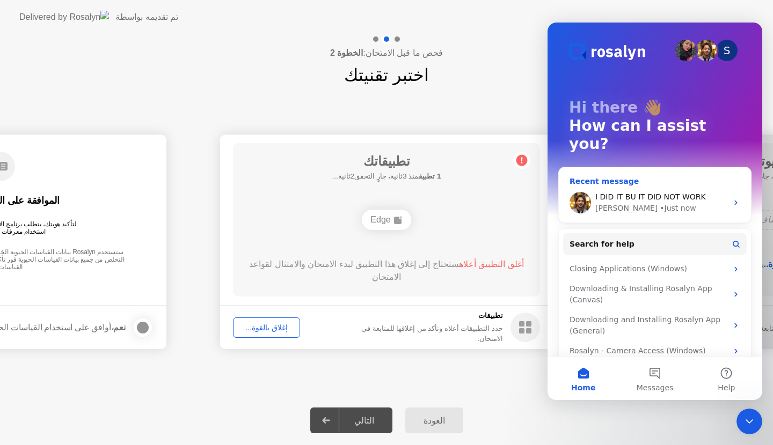
click at [642, 183] on div "I DID IT BU IT DID NOT WORK [PERSON_NAME] • Just now" at bounding box center [655, 203] width 192 height 40
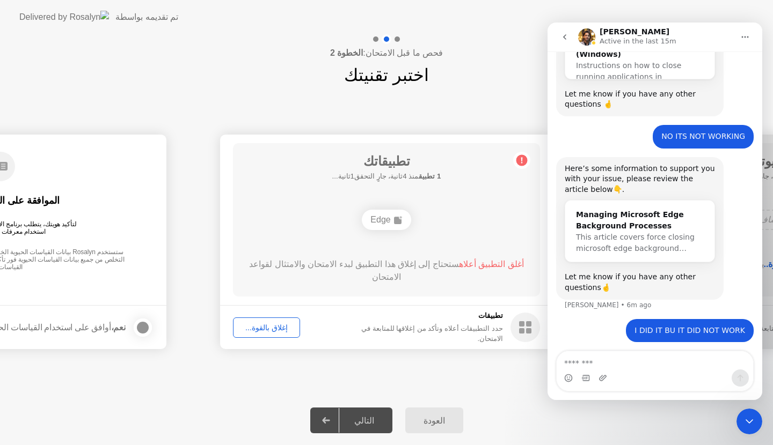
scroll to position [590, 0]
